Goal: Find specific page/section

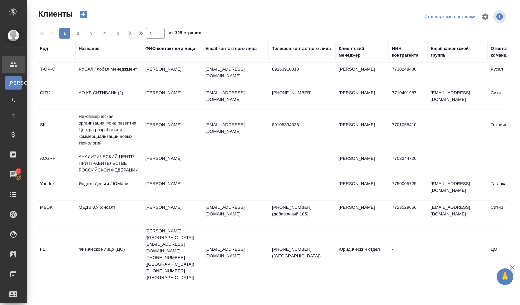
select select "RU"
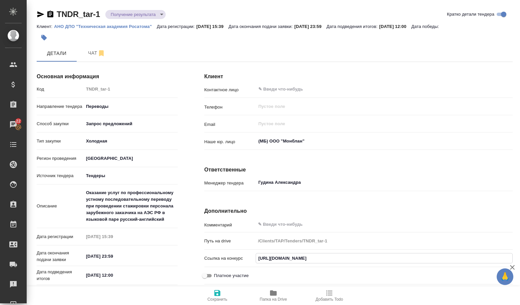
drag, startPoint x: 259, startPoint y: 258, endPoint x: 510, endPoint y: 248, distance: 250.9
click at [514, 248] on div "Клиент Контактное лицо ​ Телефон ​ Email ​ Наше юр. лицо (МБ) ООО "Монблан" ​ О…" at bounding box center [358, 212] width 335 height 317
click at [408, 261] on input "[URL][DOMAIN_NAME]" at bounding box center [384, 259] width 256 height 10
drag, startPoint x: 258, startPoint y: 260, endPoint x: 520, endPoint y: 255, distance: 261.8
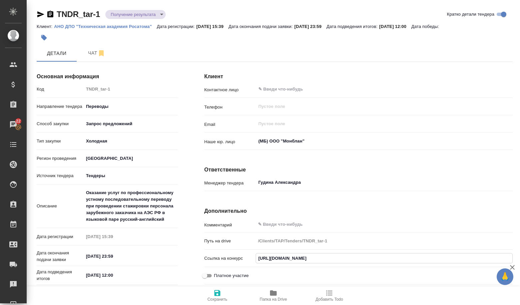
click at [520, 255] on div "Клиент Контактное лицо ​ Телефон ​ Email ​ Наше юр. лицо (МБ) ООО "Монблан" ​ О…" at bounding box center [358, 212] width 335 height 317
drag, startPoint x: 257, startPoint y: 262, endPoint x: 520, endPoint y: 251, distance: 263.3
click at [520, 251] on div "Клиент Контактное лицо ​ Телефон ​ Email ​ Наше юр. лицо (МБ) ООО "Монблан" ​ О…" at bounding box center [358, 212] width 335 height 317
